Goal: Task Accomplishment & Management: Manage account settings

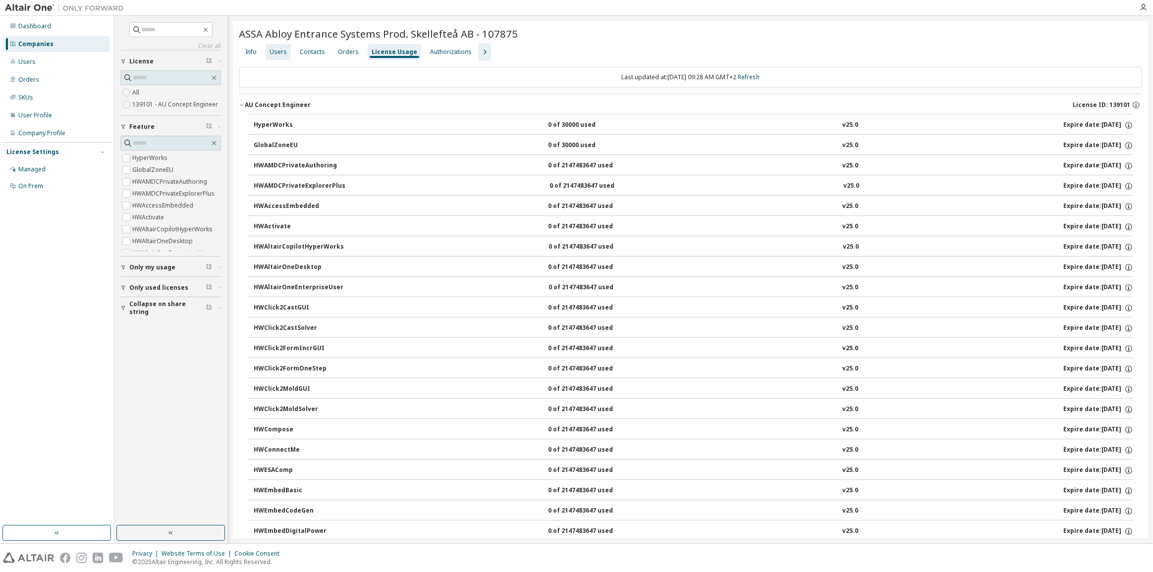
click at [282, 53] on div "Users" at bounding box center [278, 52] width 17 height 8
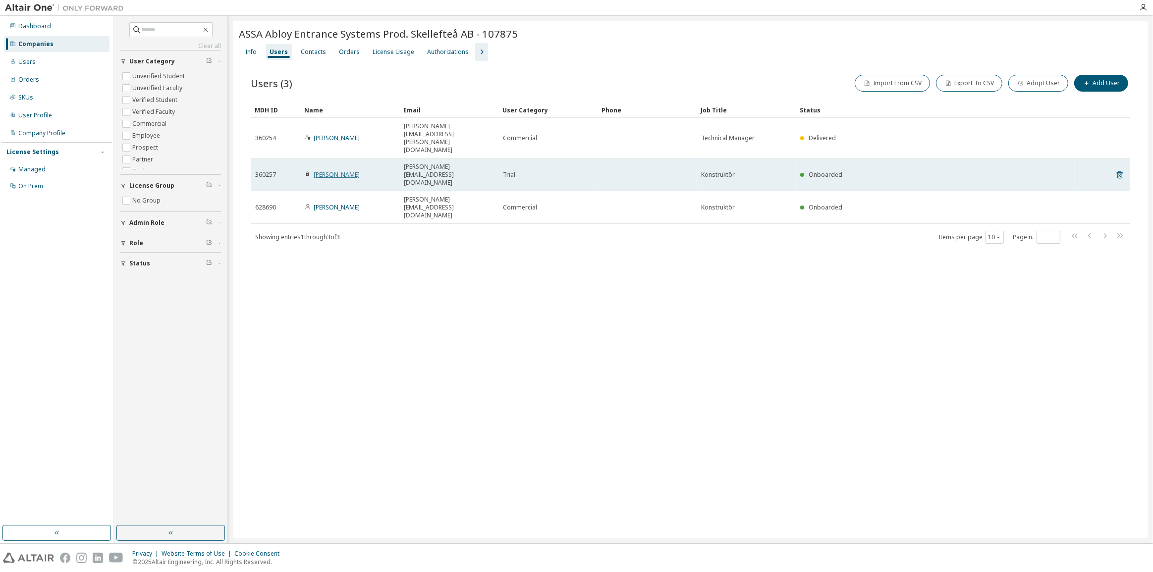
click at [332, 170] on link "[PERSON_NAME]" at bounding box center [337, 174] width 46 height 8
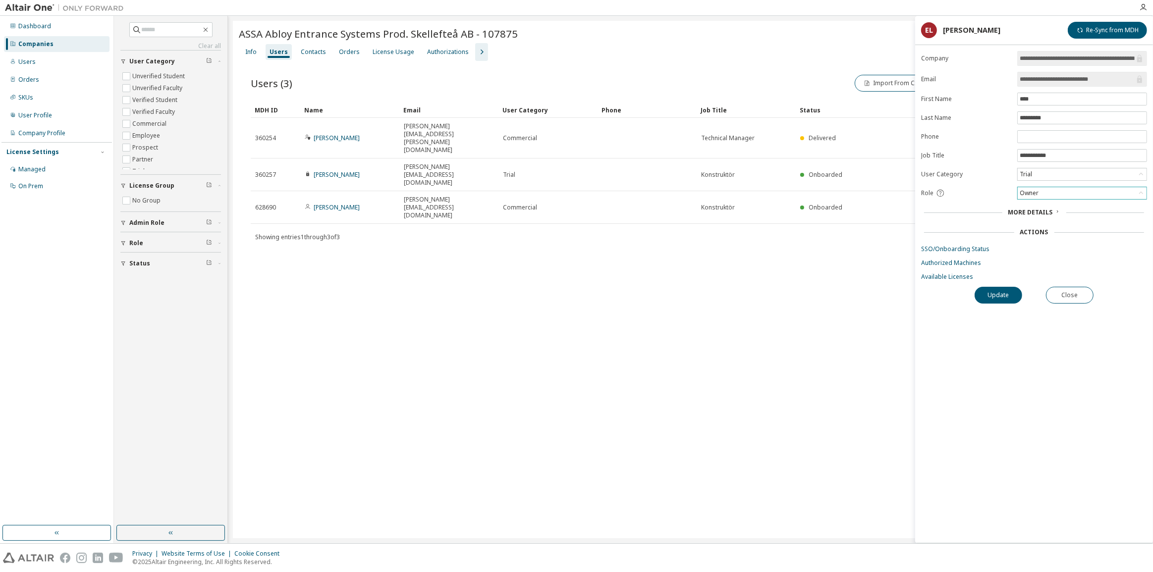
click at [1064, 194] on div "Owner" at bounding box center [1082, 193] width 129 height 12
click at [1048, 206] on li "Admin" at bounding box center [1081, 205] width 127 height 13
click at [1008, 293] on button "Update" at bounding box center [999, 295] width 48 height 17
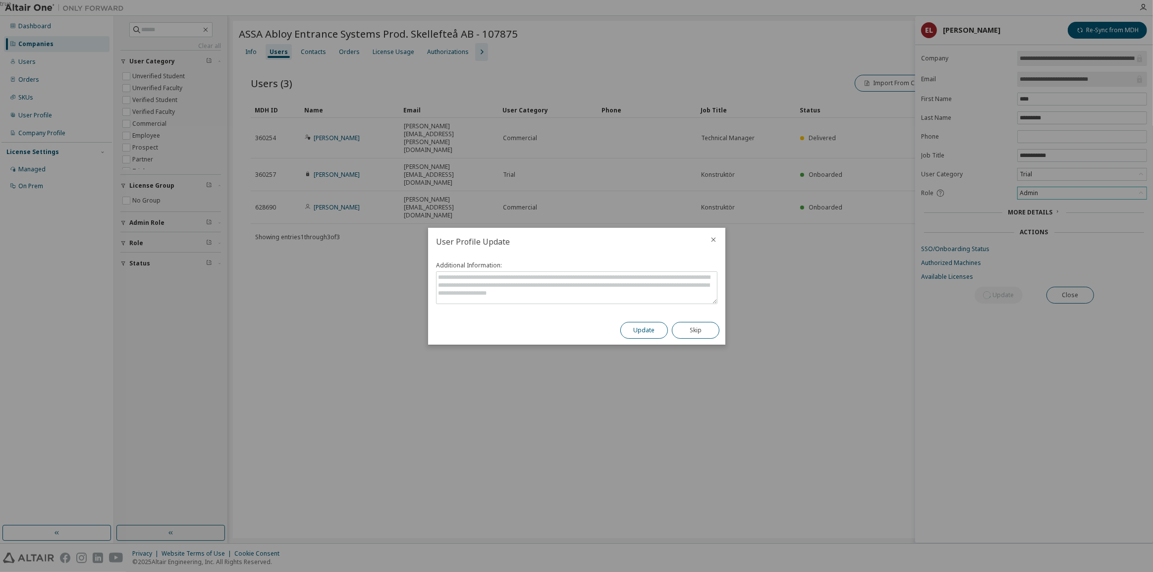
click at [645, 330] on button "Update" at bounding box center [644, 330] width 48 height 17
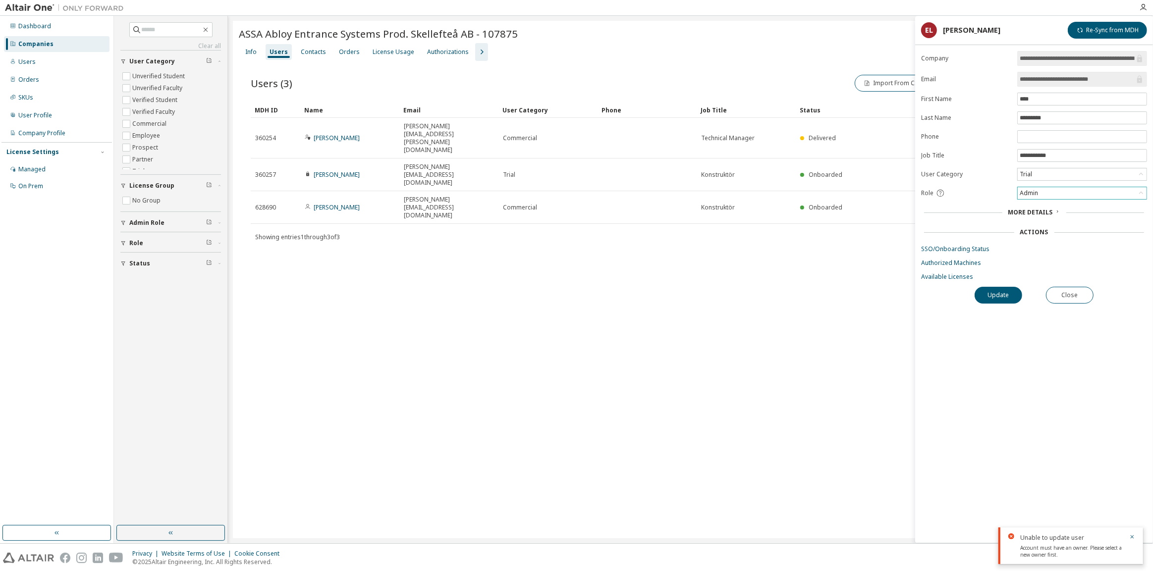
click at [661, 325] on div "ASSA Abloy Entrance Systems Prod. Skellefteå [GEOGRAPHIC_DATA] - 107875 Clear L…" at bounding box center [690, 280] width 915 height 518
click at [383, 51] on div "License Usage" at bounding box center [394, 52] width 42 height 8
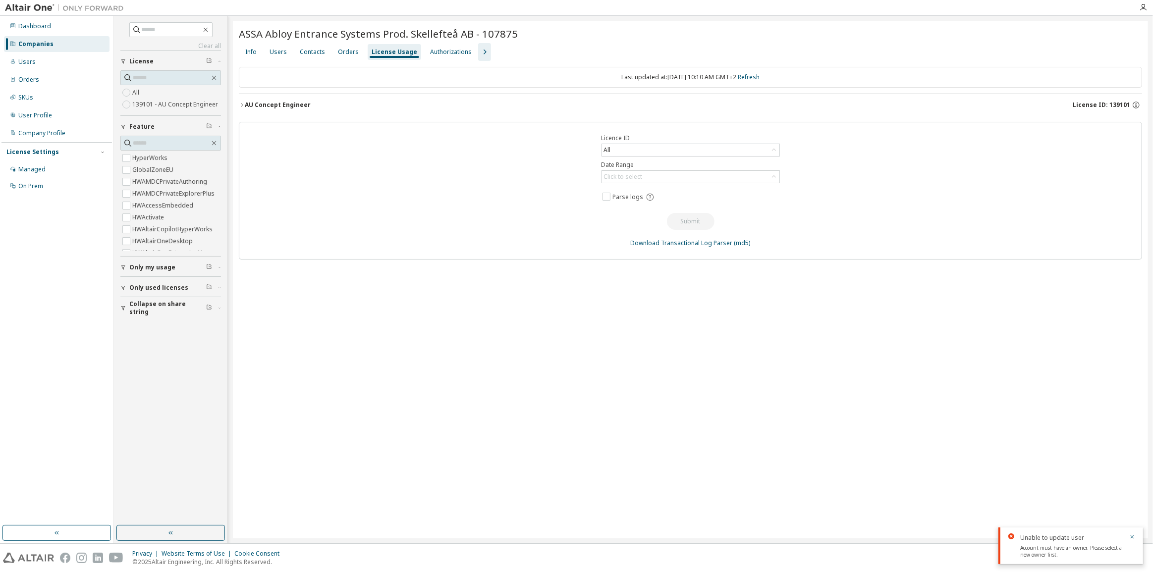
click at [272, 100] on button "AU Concept Engineer License ID: 139101" at bounding box center [690, 105] width 903 height 22
